Goal: Information Seeking & Learning: Check status

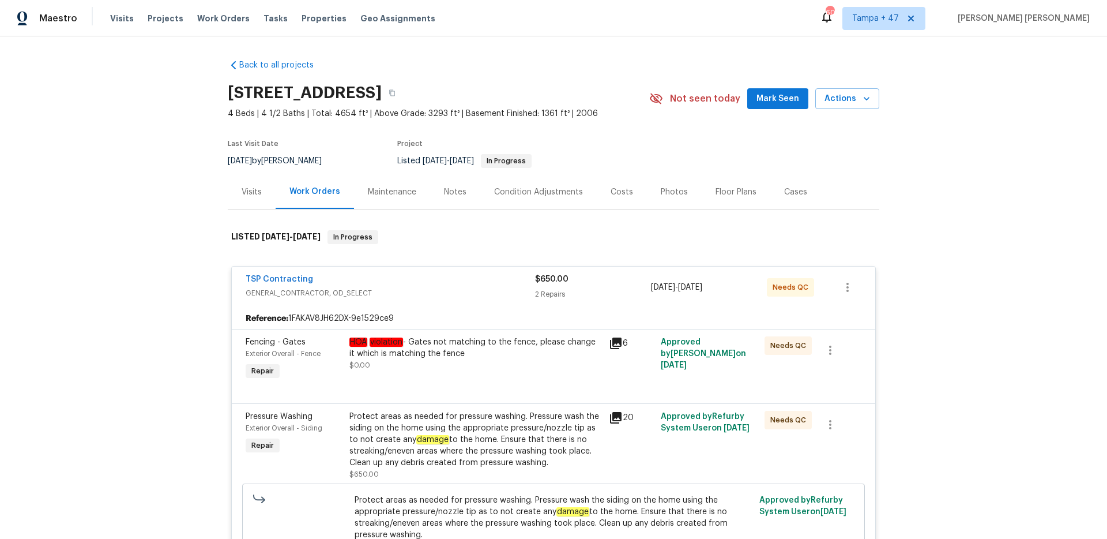
click at [207, 16] on span "Work Orders" at bounding box center [223, 19] width 52 height 12
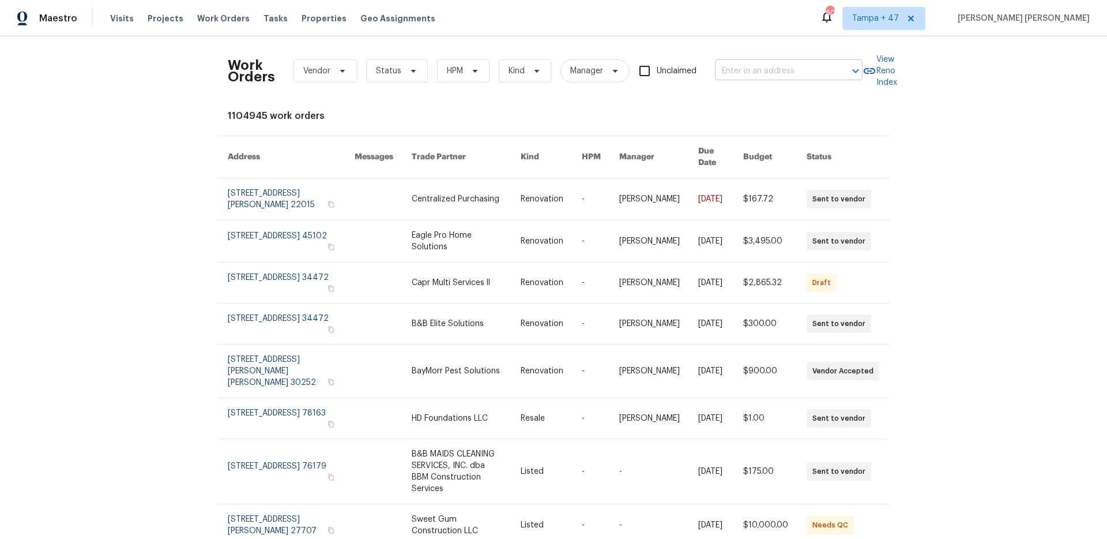
click at [754, 67] on input "text" at bounding box center [772, 71] width 115 height 18
paste input "[STREET_ADDRESS][PERSON_NAME]"
type input "[STREET_ADDRESS][PERSON_NAME]"
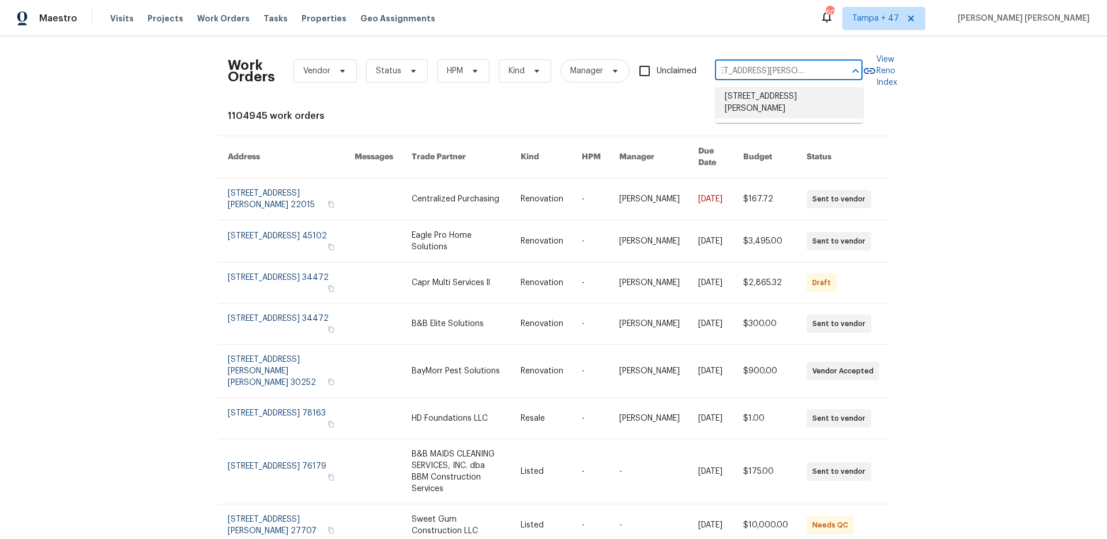
click at [762, 95] on li "[STREET_ADDRESS][PERSON_NAME]" at bounding box center [790, 102] width 148 height 31
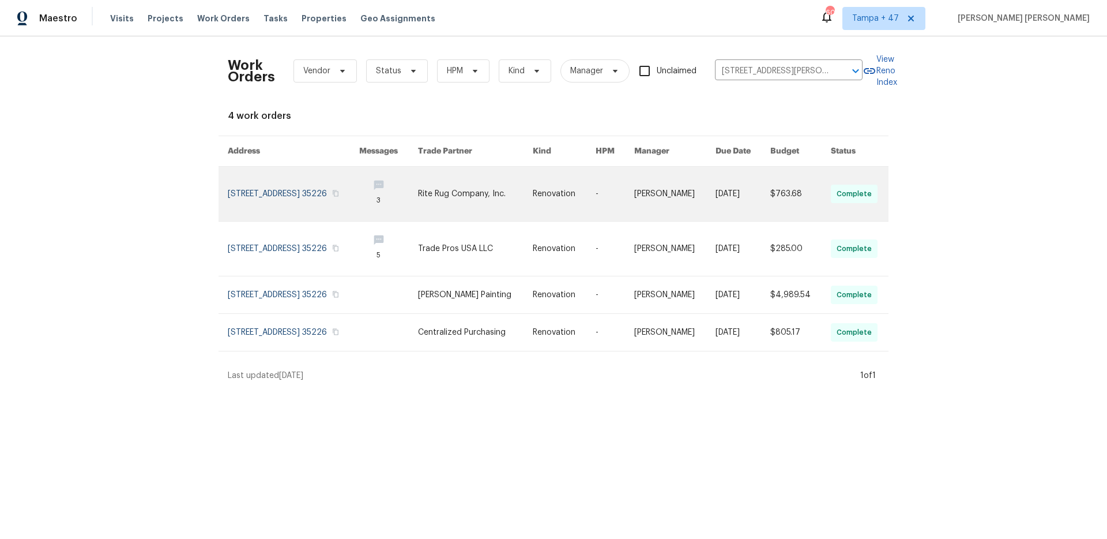
click at [756, 175] on link at bounding box center [743, 194] width 55 height 54
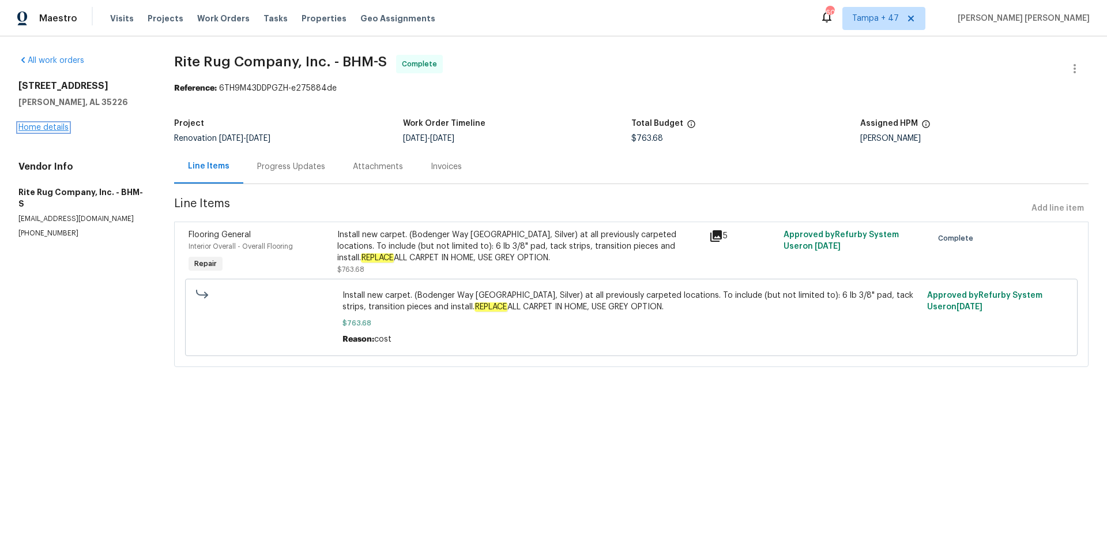
click at [47, 129] on link "Home details" at bounding box center [43, 127] width 50 height 8
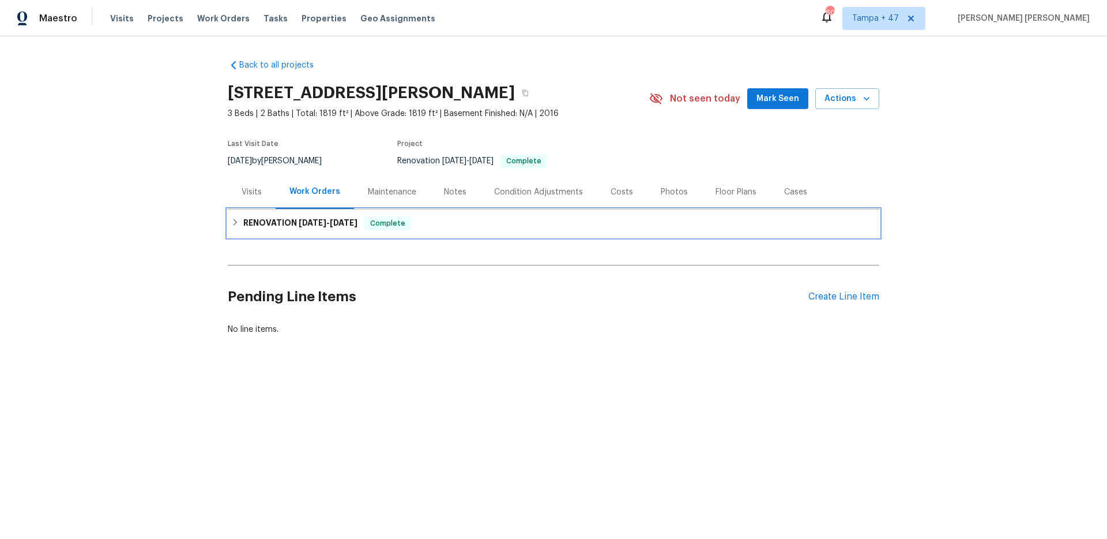
click at [335, 230] on div "RENOVATION [DATE] - [DATE] Complete" at bounding box center [554, 223] width 652 height 28
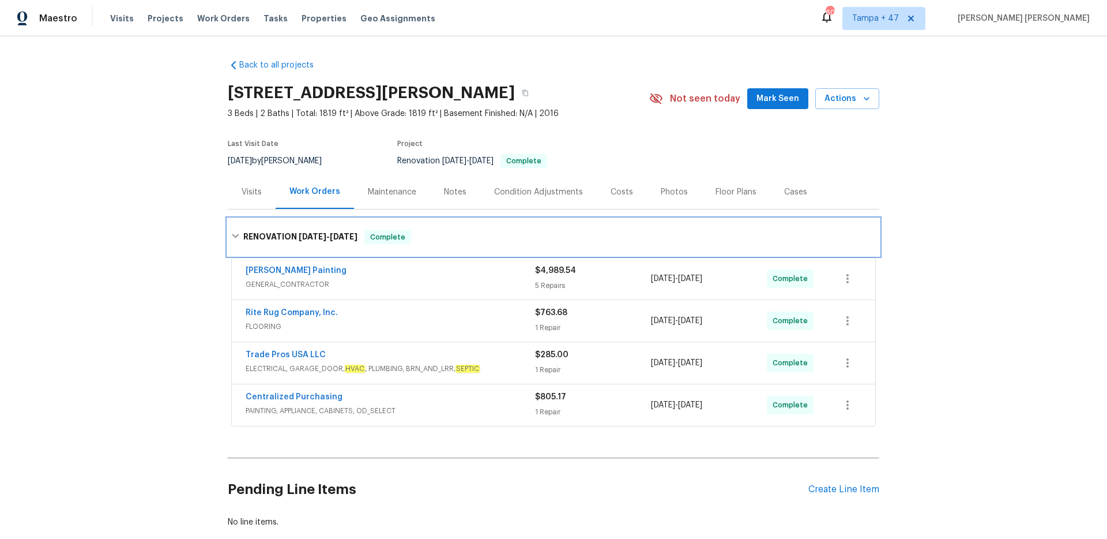
scroll to position [67, 0]
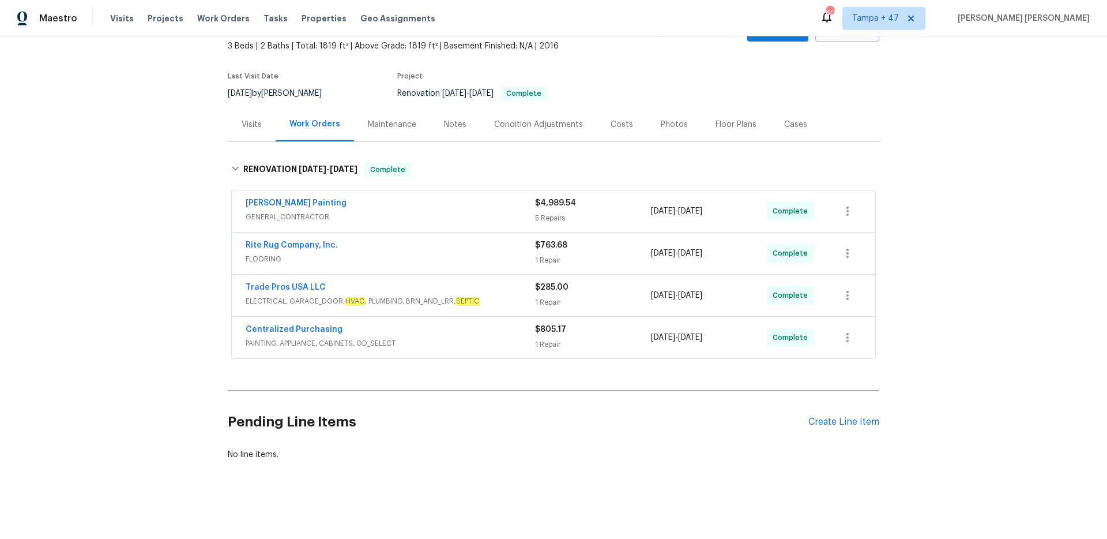
click at [348, 203] on div "[PERSON_NAME] Painting" at bounding box center [391, 204] width 290 height 14
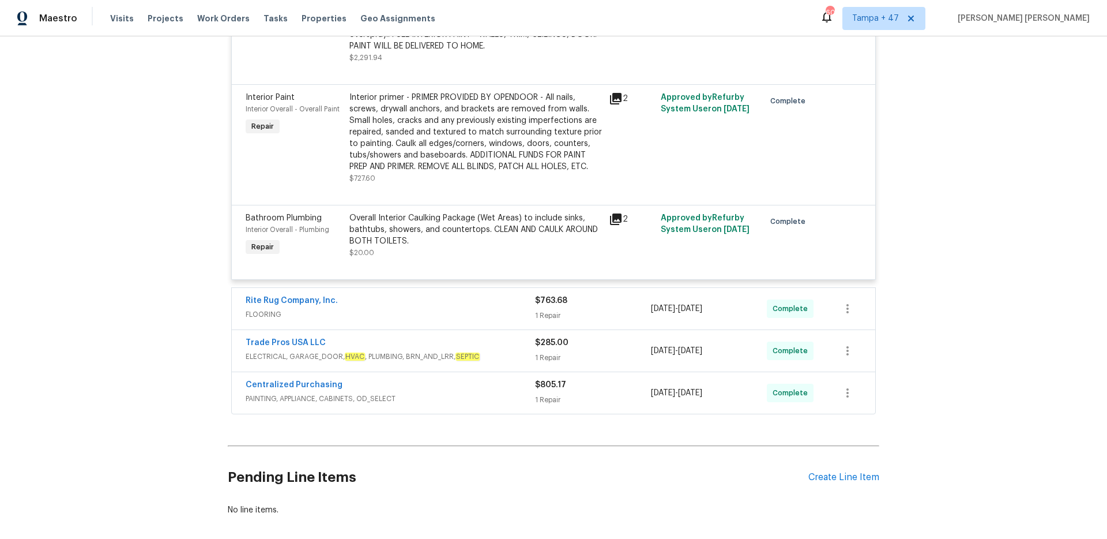
scroll to position [846, 0]
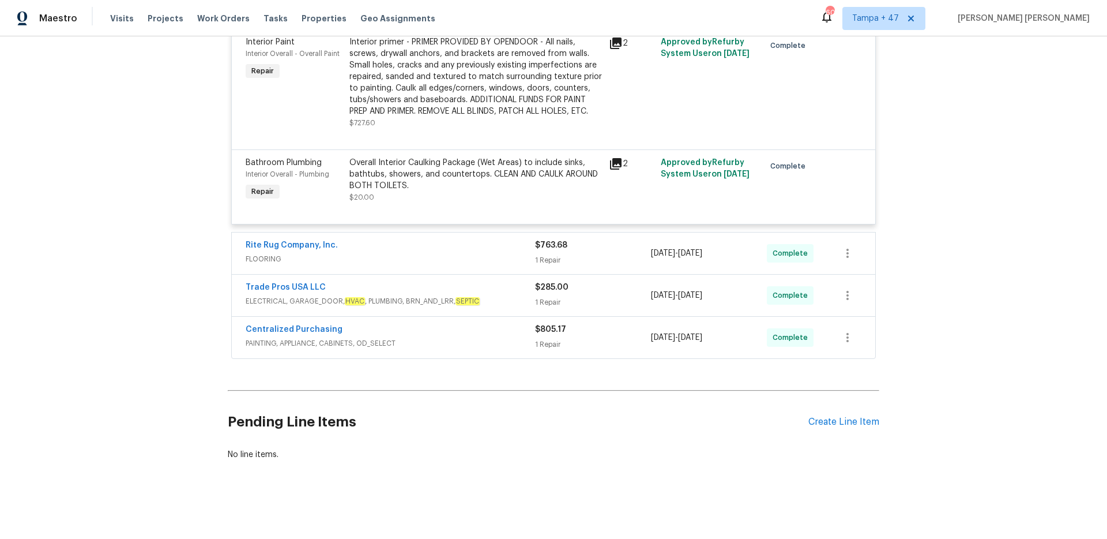
click at [399, 257] on span "FLOORING" at bounding box center [391, 259] width 290 height 12
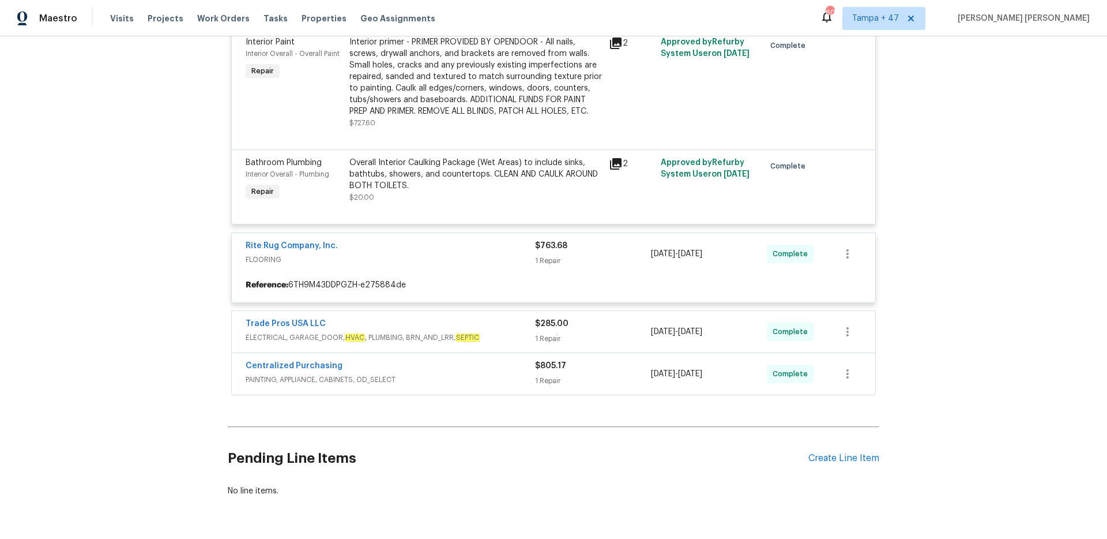
scroll to position [861, 0]
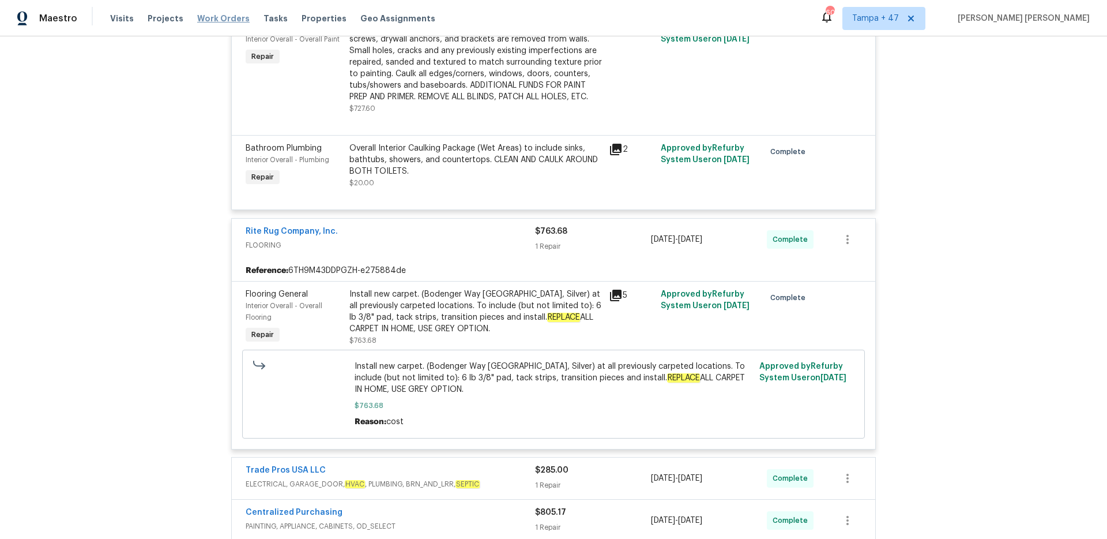
click at [225, 22] on span "Work Orders" at bounding box center [223, 19] width 52 height 12
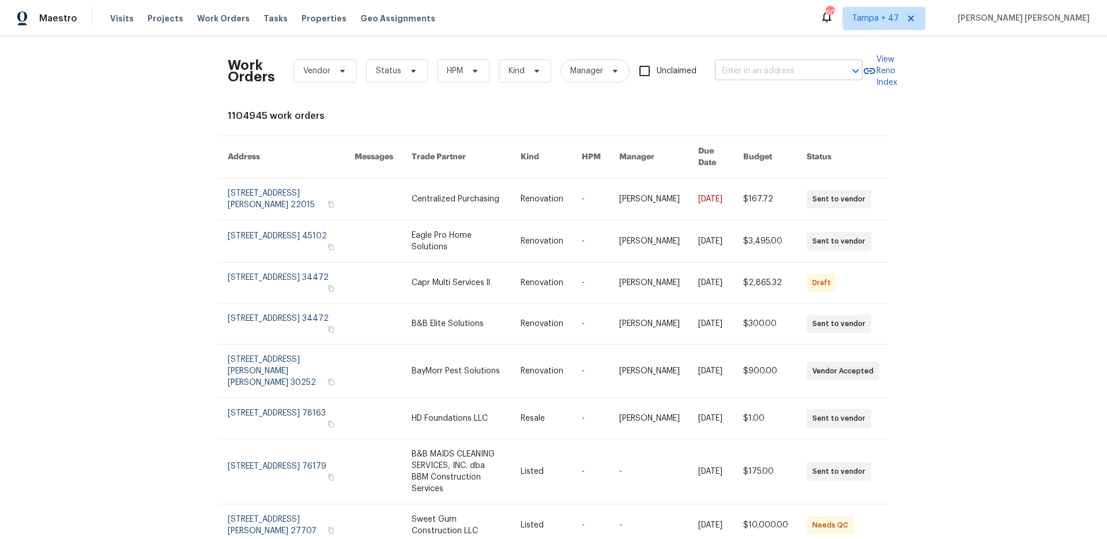
click at [749, 66] on input "text" at bounding box center [772, 71] width 115 height 18
paste input "[STREET_ADDRESS][PERSON_NAME]"
type input "[STREET_ADDRESS][PERSON_NAME]"
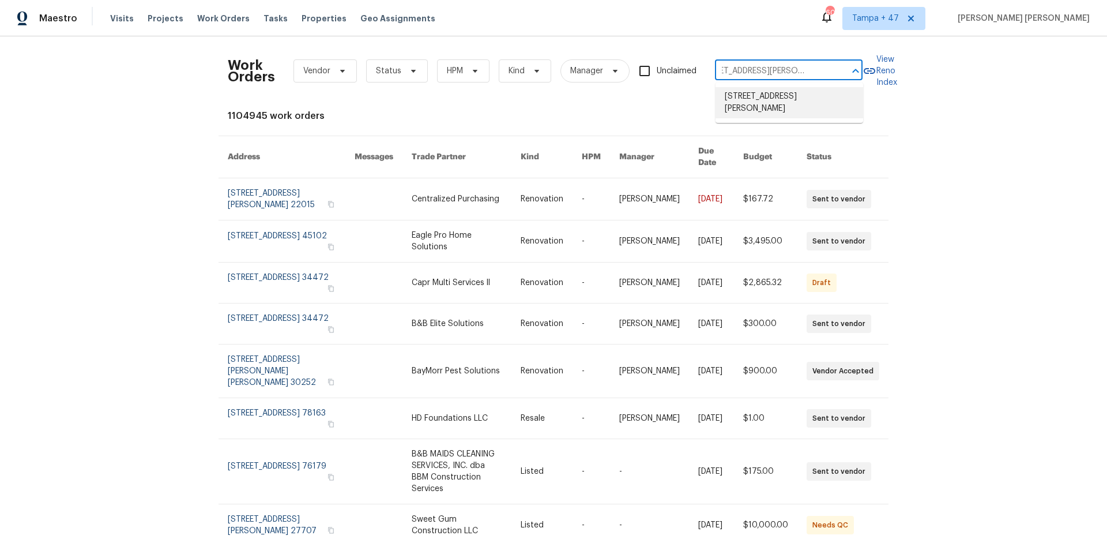
click at [757, 100] on li "[STREET_ADDRESS][PERSON_NAME]" at bounding box center [790, 102] width 148 height 31
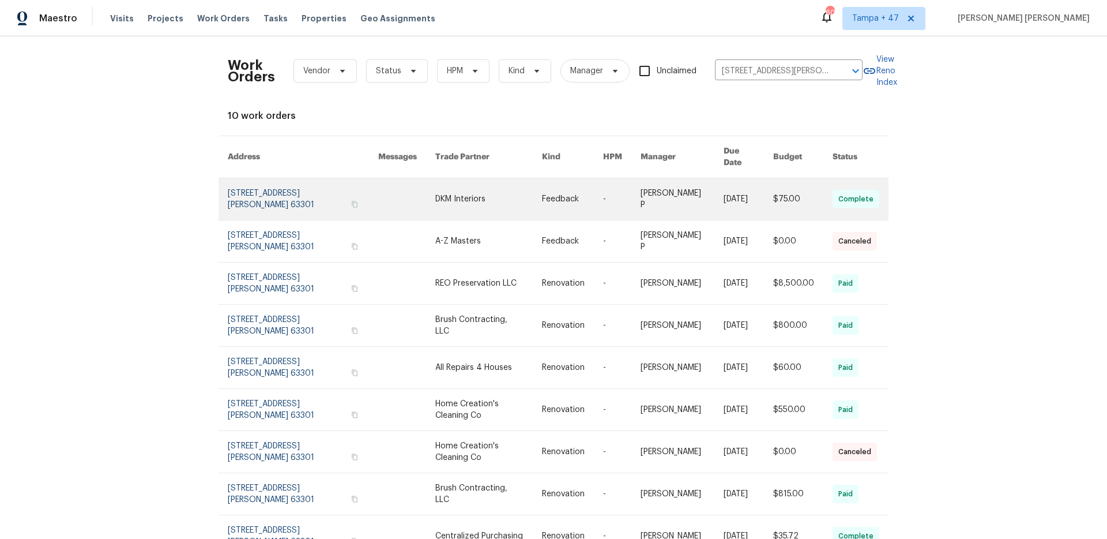
click at [744, 187] on link at bounding box center [749, 199] width 50 height 42
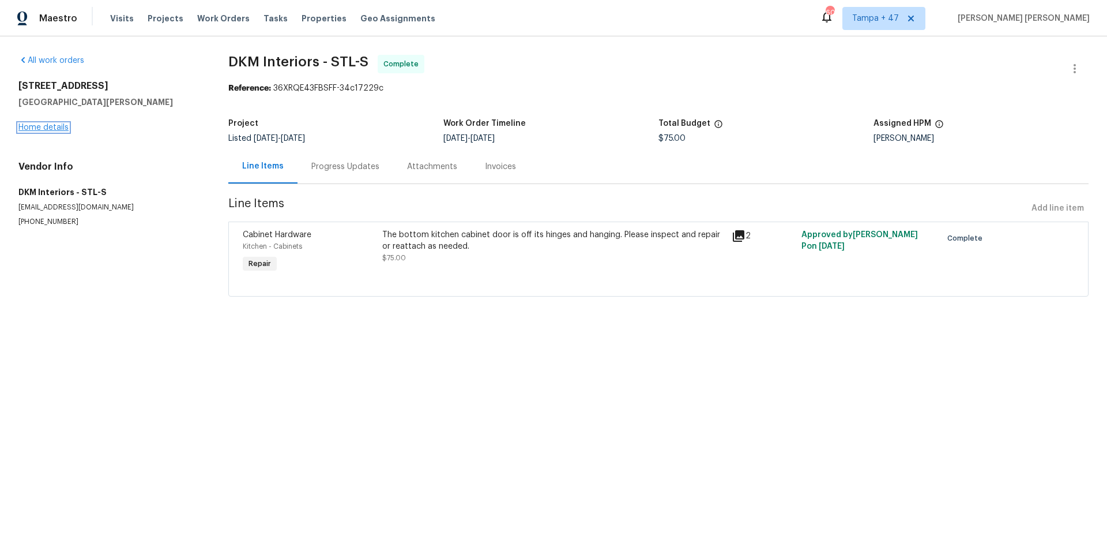
click at [54, 127] on link "Home details" at bounding box center [43, 127] width 50 height 8
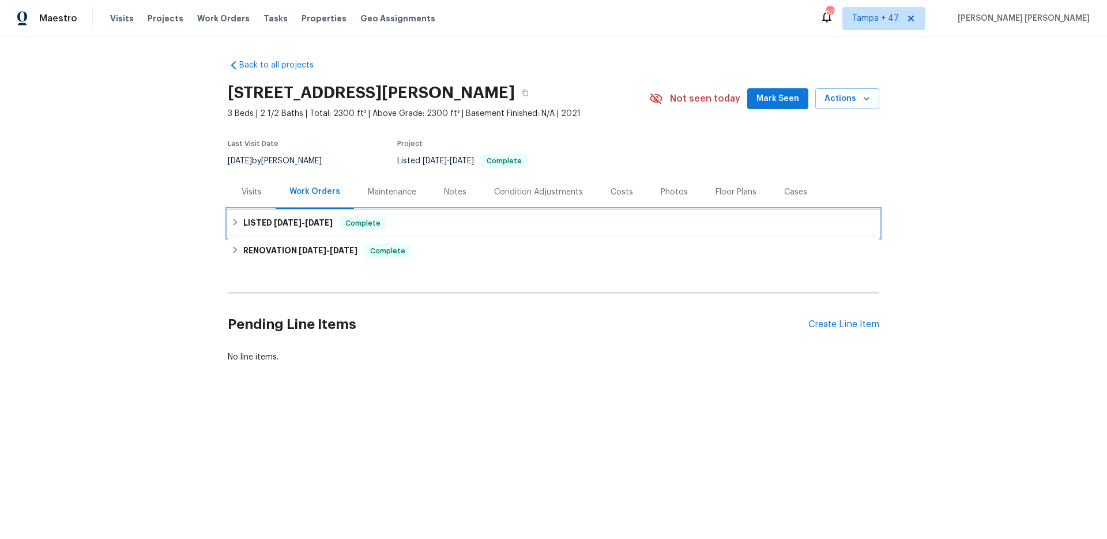
click at [274, 224] on span "[DATE]" at bounding box center [288, 223] width 28 height 8
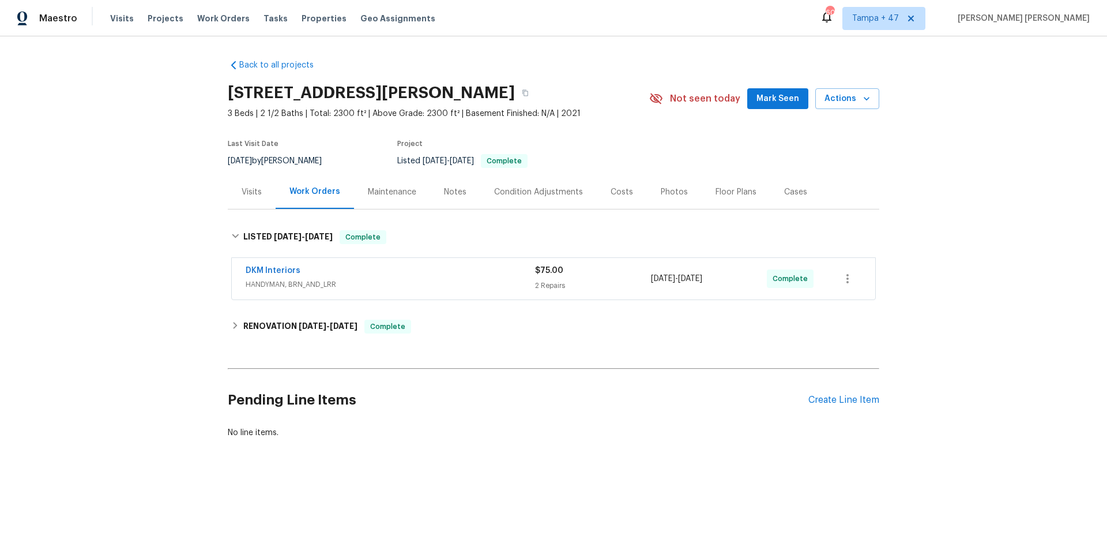
click at [332, 284] on span "HANDYMAN, BRN_AND_LRR" at bounding box center [391, 285] width 290 height 12
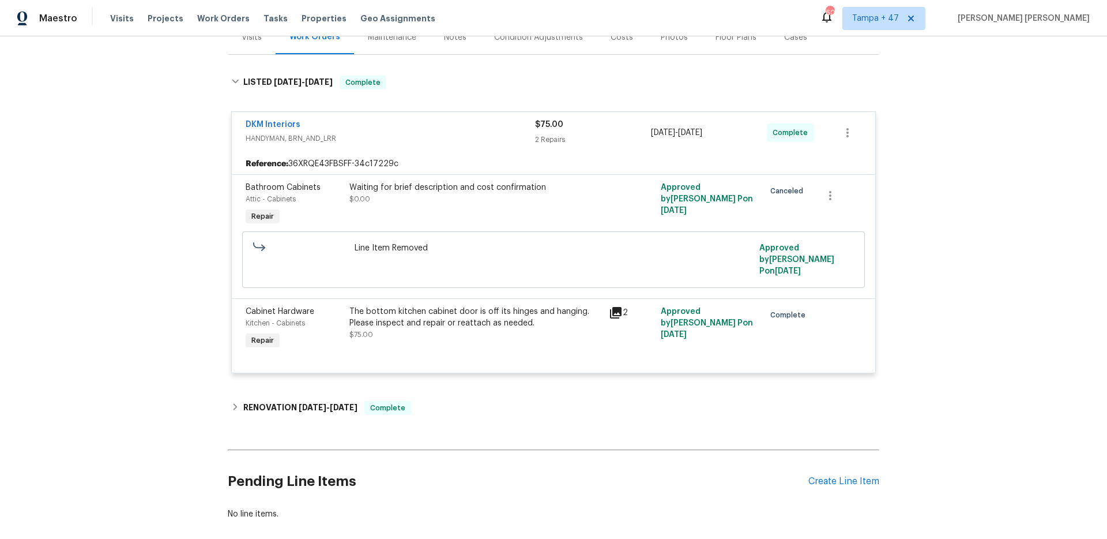
scroll to position [155, 0]
click at [213, 20] on span "Work Orders" at bounding box center [223, 19] width 52 height 12
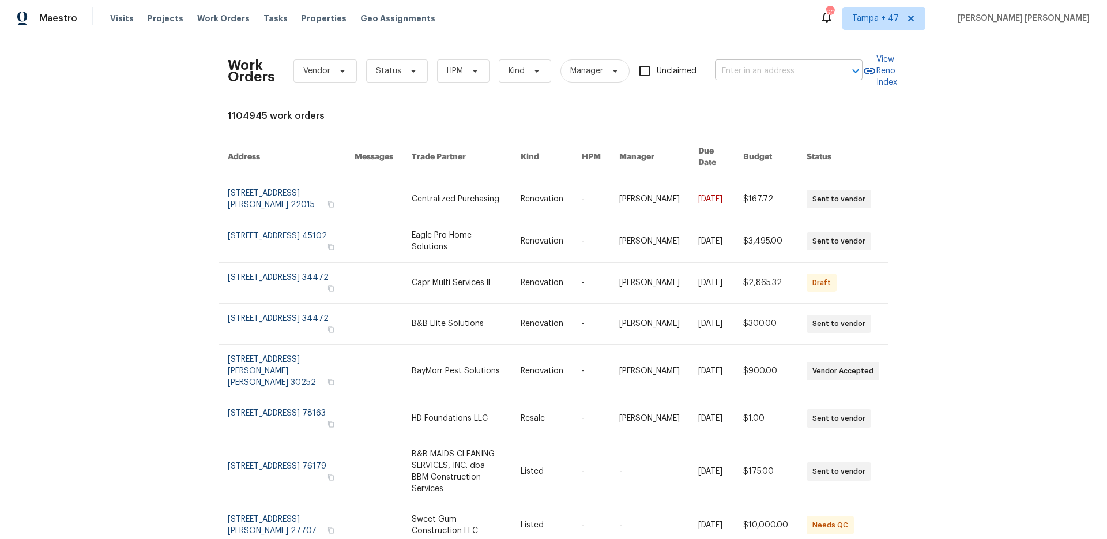
click at [756, 70] on input "text" at bounding box center [772, 71] width 115 height 18
paste input "[STREET_ADDRESS][US_STATE]"
click at [752, 70] on input "[STREET_ADDRESS][US_STATE]" at bounding box center [772, 71] width 115 height 18
type input "[STREET_ADDRESS][US_STATE]"
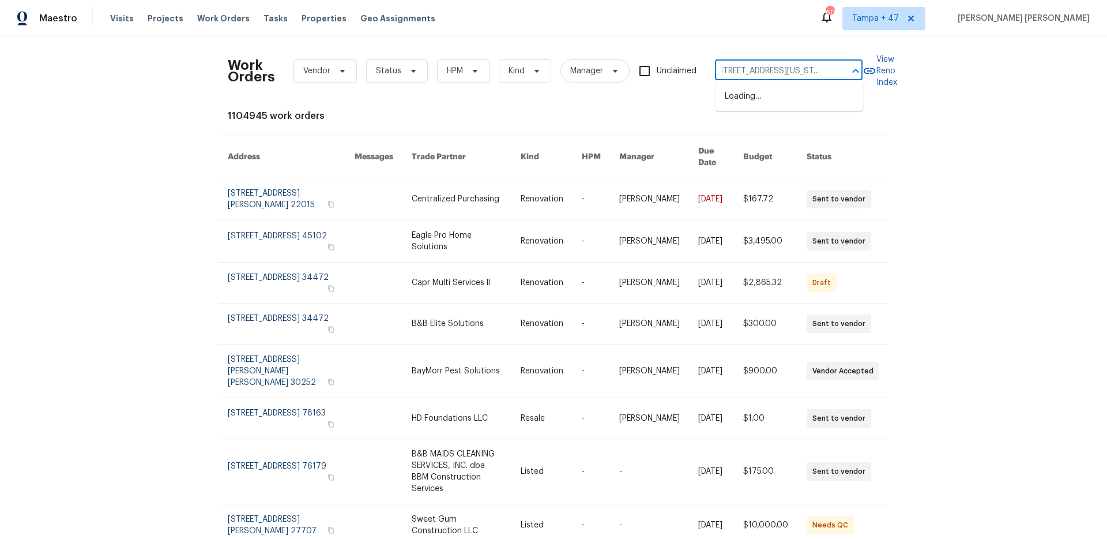
scroll to position [0, 38]
click at [806, 95] on li "[STREET_ADDRESS][US_STATE]" at bounding box center [790, 96] width 148 height 19
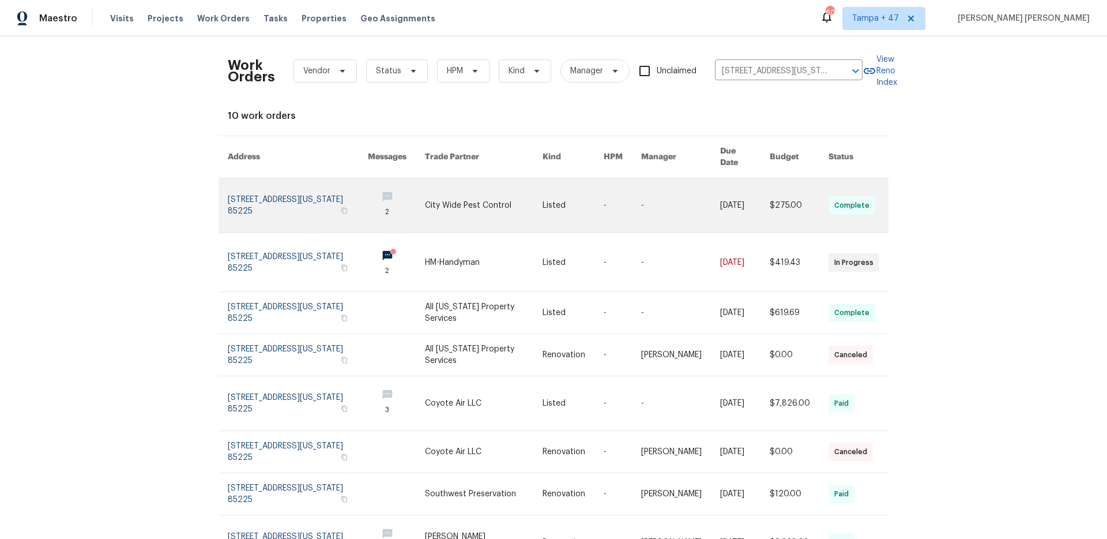
click at [780, 187] on link at bounding box center [799, 205] width 59 height 54
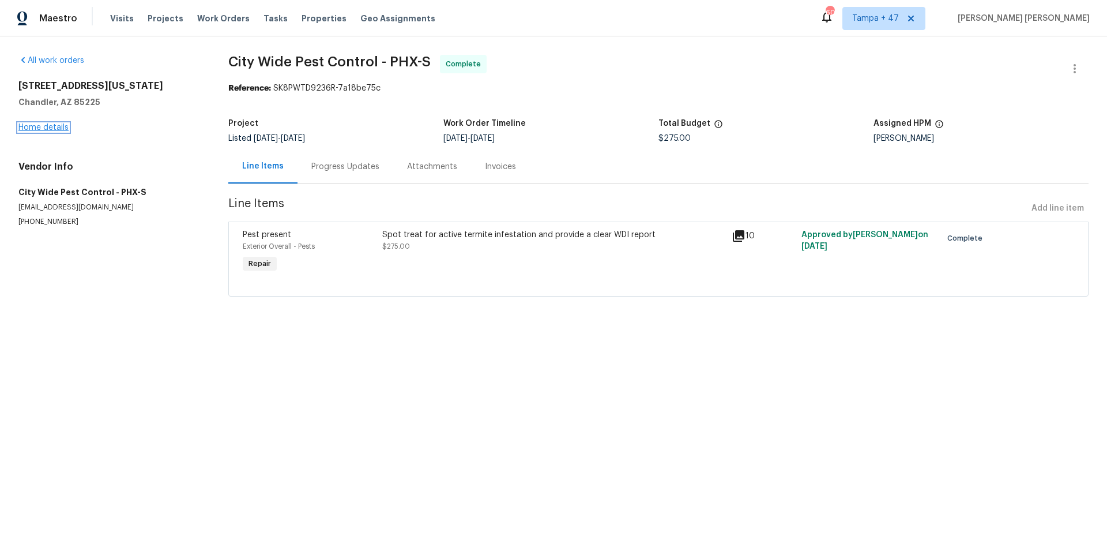
click at [54, 129] on link "Home details" at bounding box center [43, 127] width 50 height 8
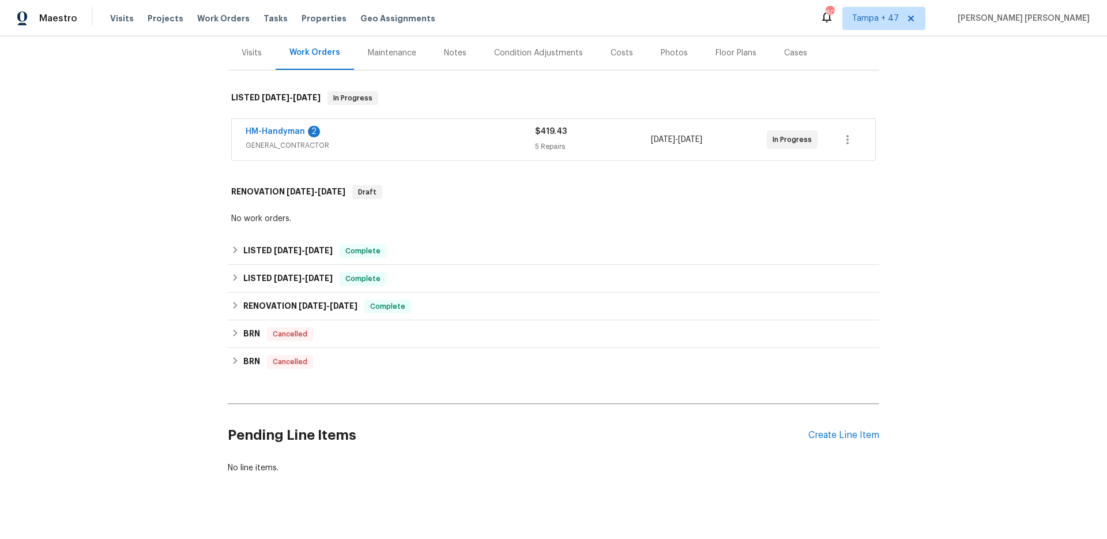
scroll to position [152, 0]
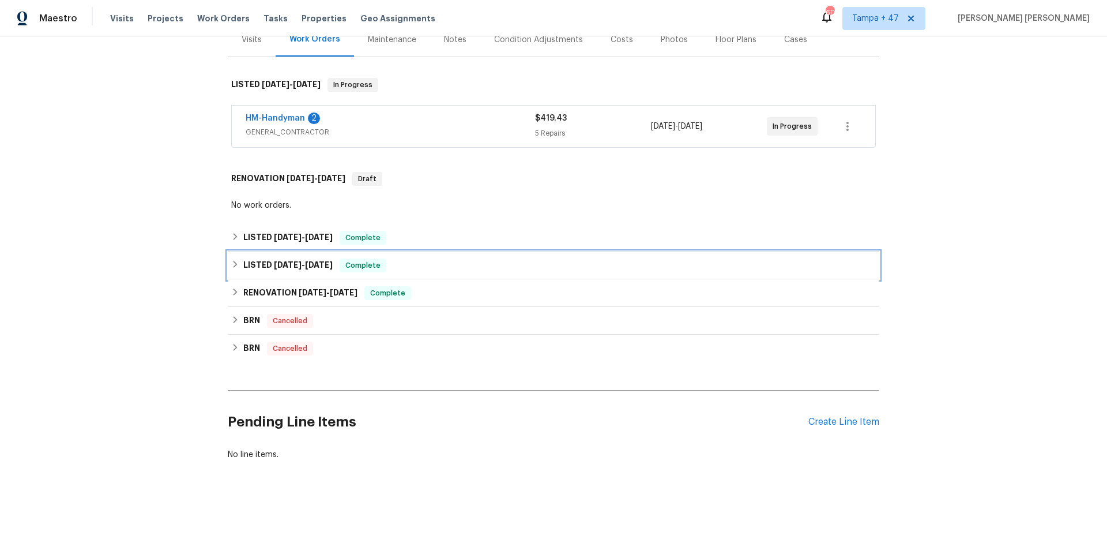
click at [380, 262] on span "Complete" at bounding box center [363, 266] width 44 height 12
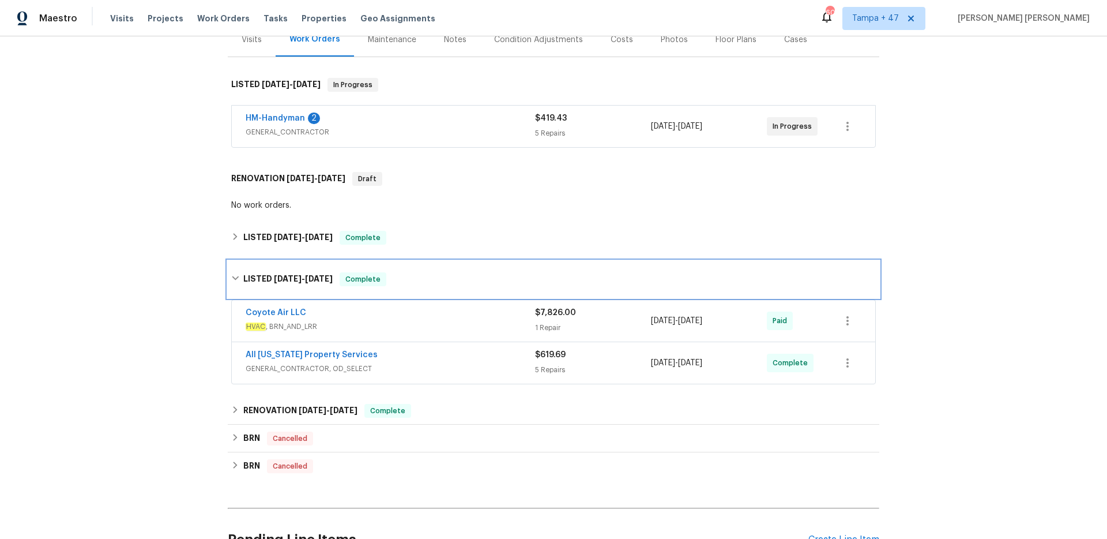
scroll to position [270, 0]
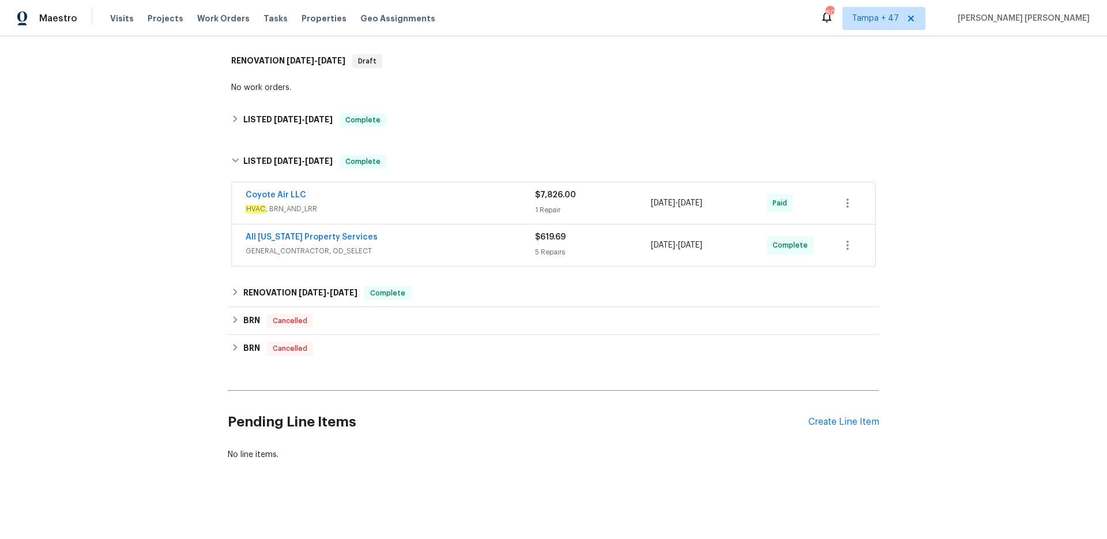
click at [489, 247] on span "GENERAL_CONTRACTOR, OD_SELECT" at bounding box center [391, 251] width 290 height 12
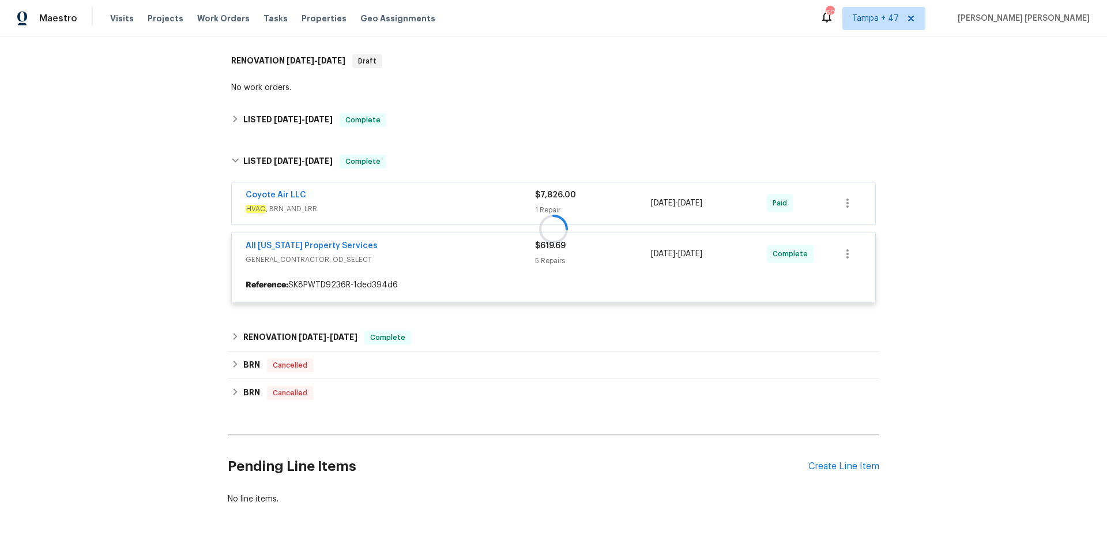
scroll to position [314, 0]
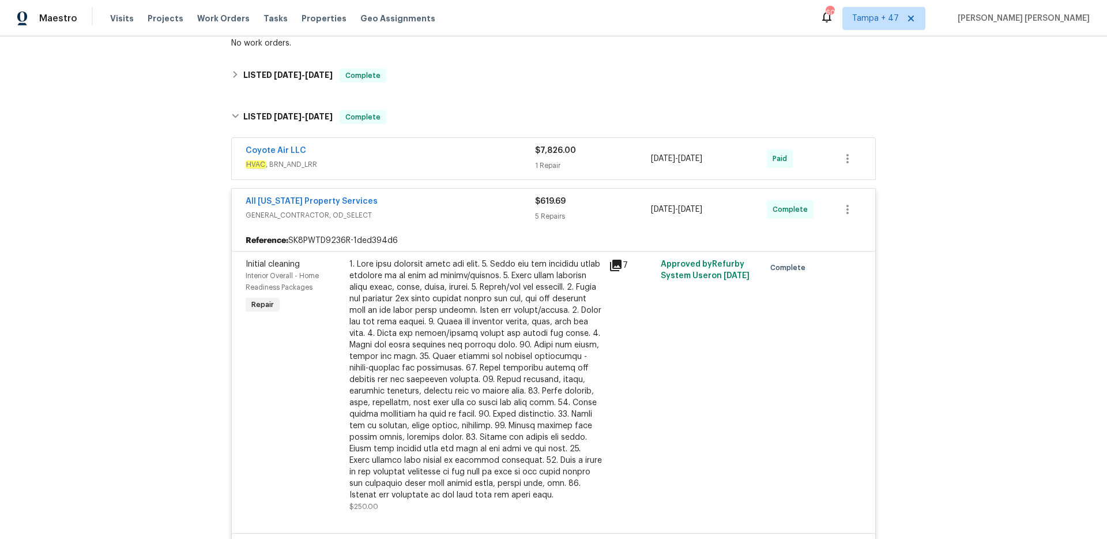
click at [485, 163] on span "HVAC , BRN_AND_LRR" at bounding box center [391, 165] width 290 height 12
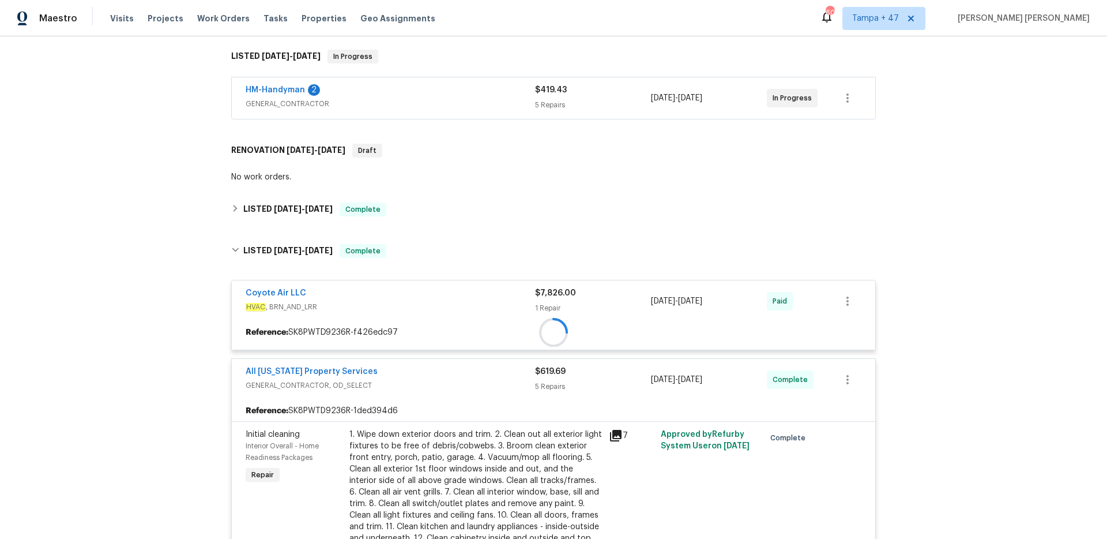
scroll to position [149, 0]
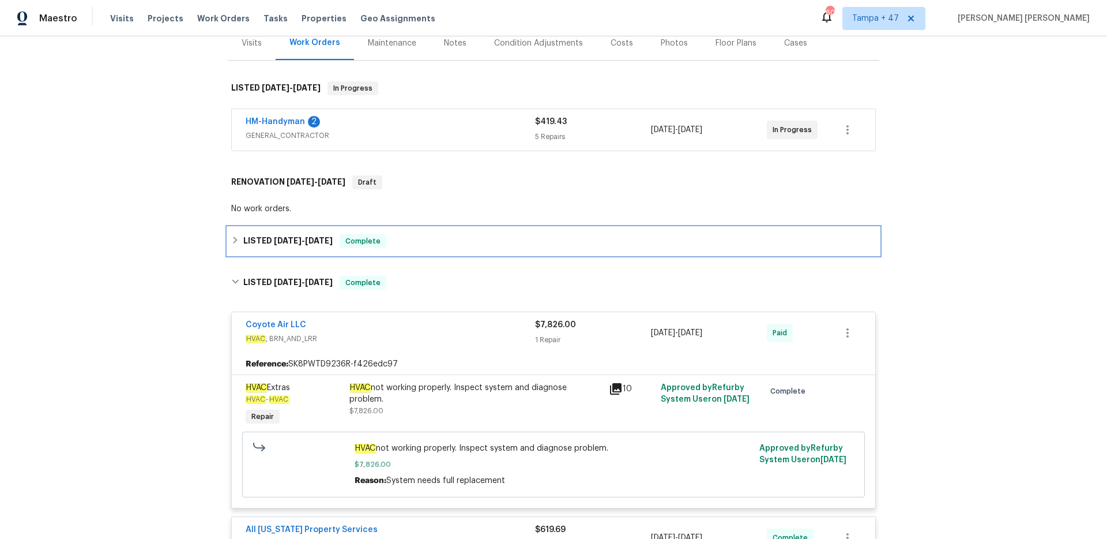
click at [424, 232] on div "LISTED [DATE] - [DATE] Complete" at bounding box center [554, 241] width 652 height 28
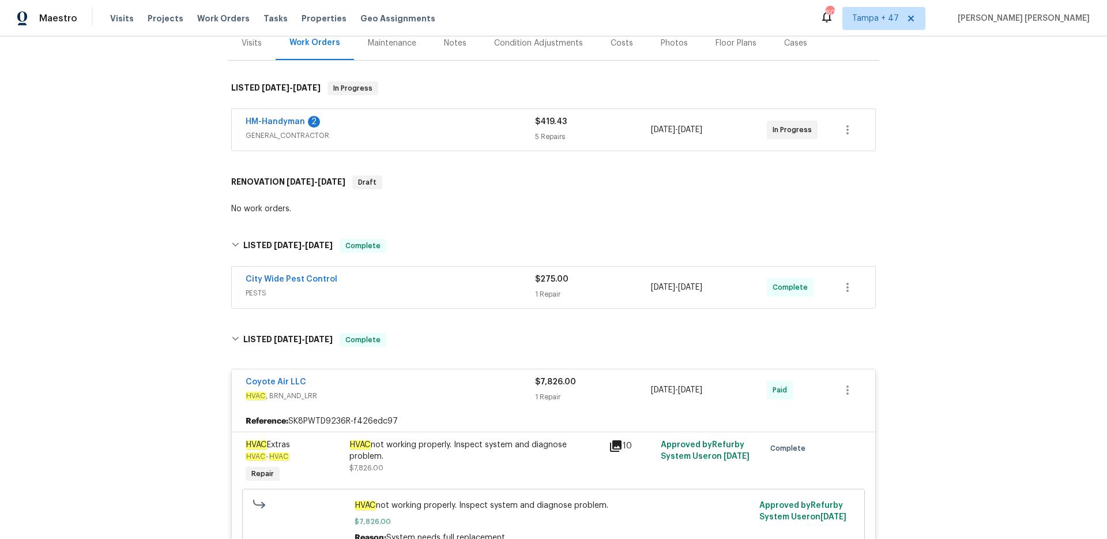
click at [451, 275] on div "City Wide Pest Control" at bounding box center [391, 280] width 290 height 14
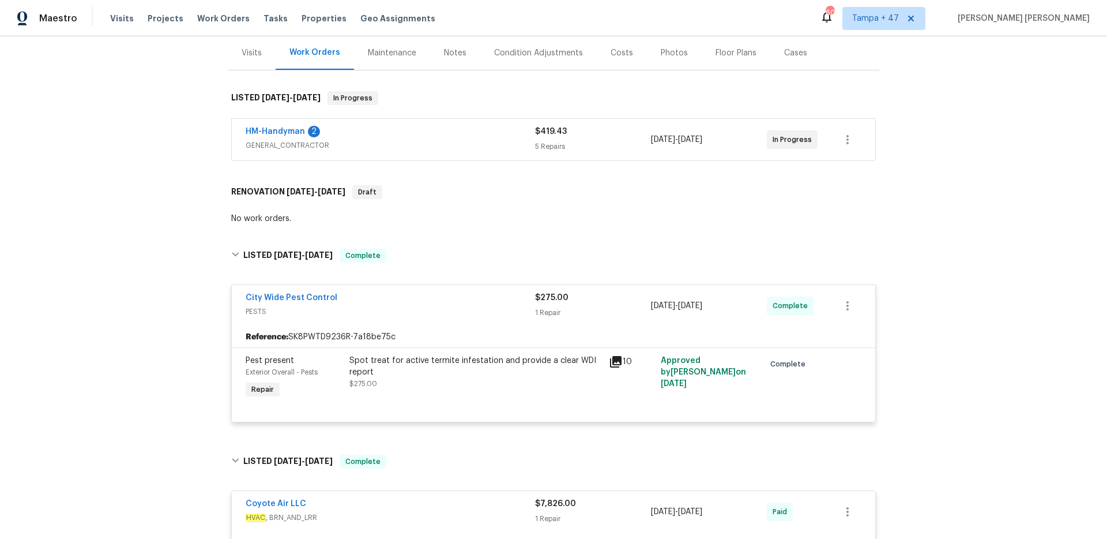
scroll to position [136, 0]
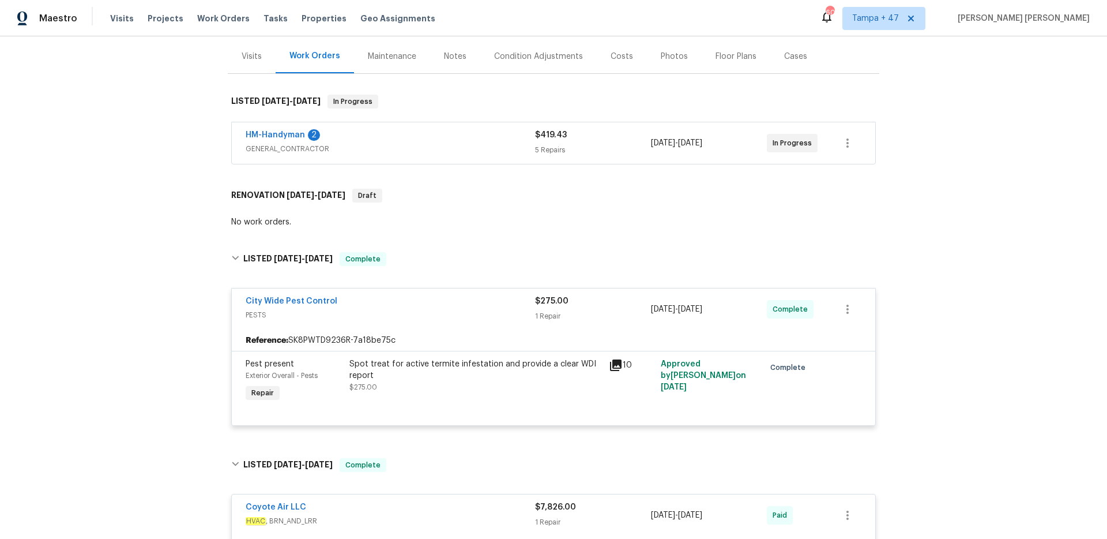
click at [497, 142] on div "HM-Handyman 2" at bounding box center [391, 136] width 290 height 14
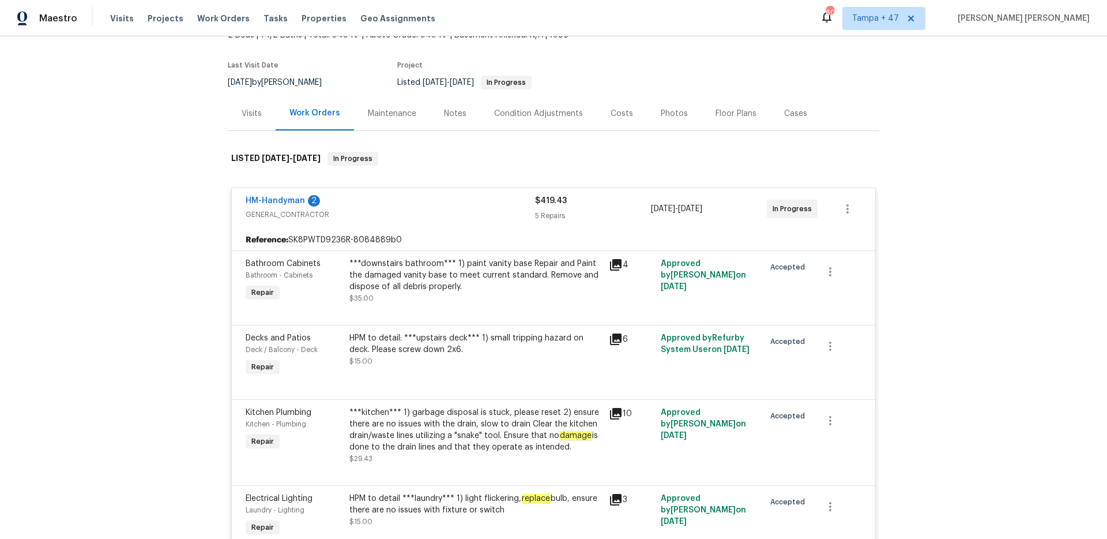
scroll to position [62, 0]
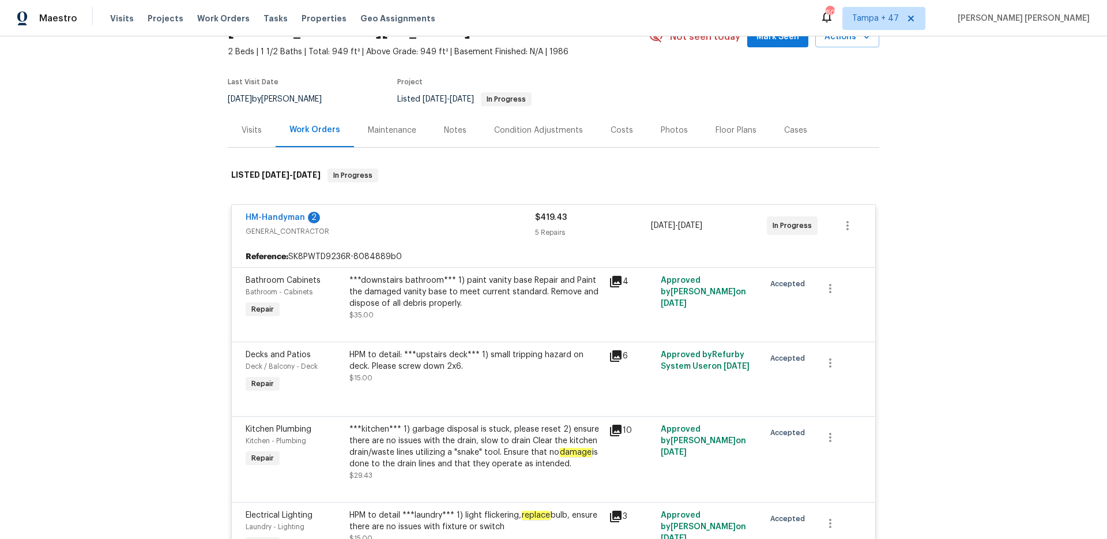
click at [520, 228] on span "GENERAL_CONTRACTOR" at bounding box center [391, 232] width 290 height 12
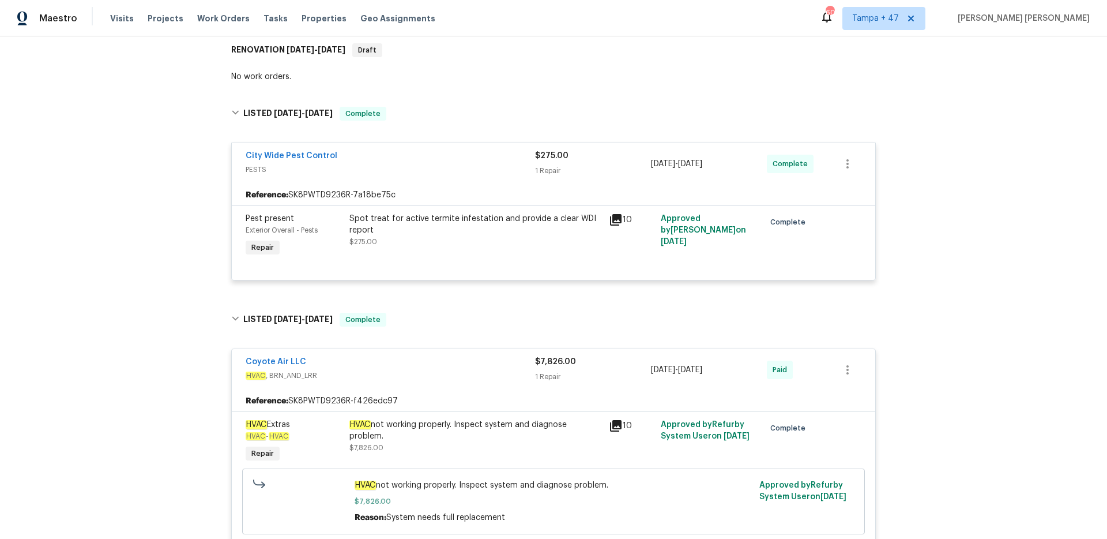
scroll to position [300, 0]
